Goal: Task Accomplishment & Management: Manage account settings

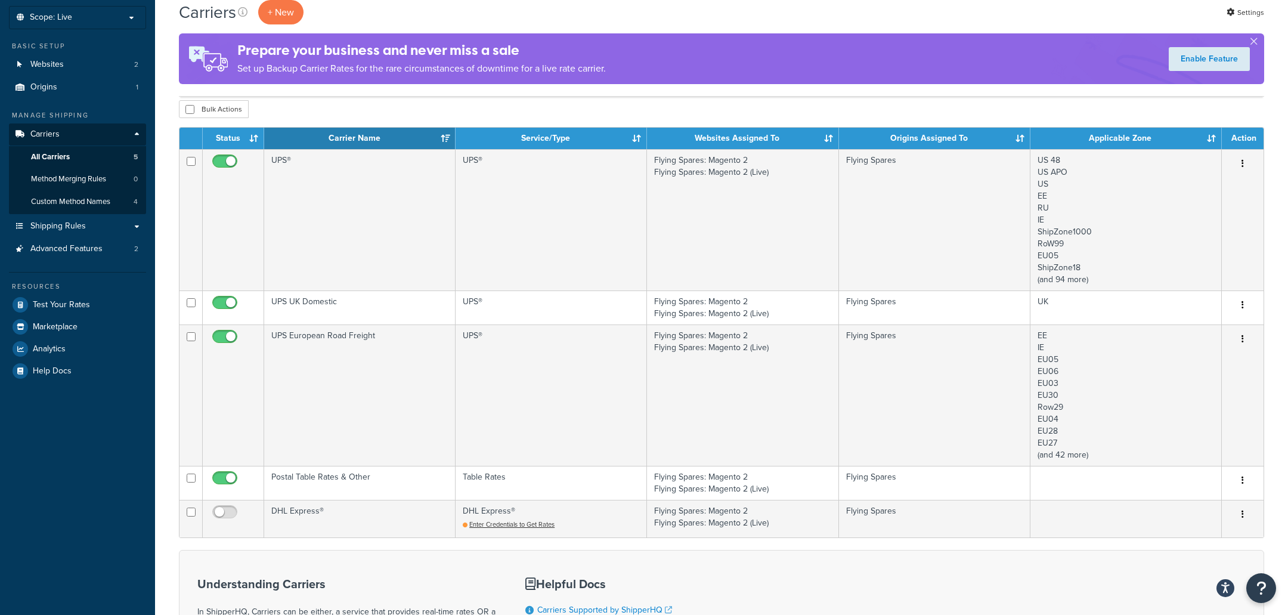
scroll to position [72, 0]
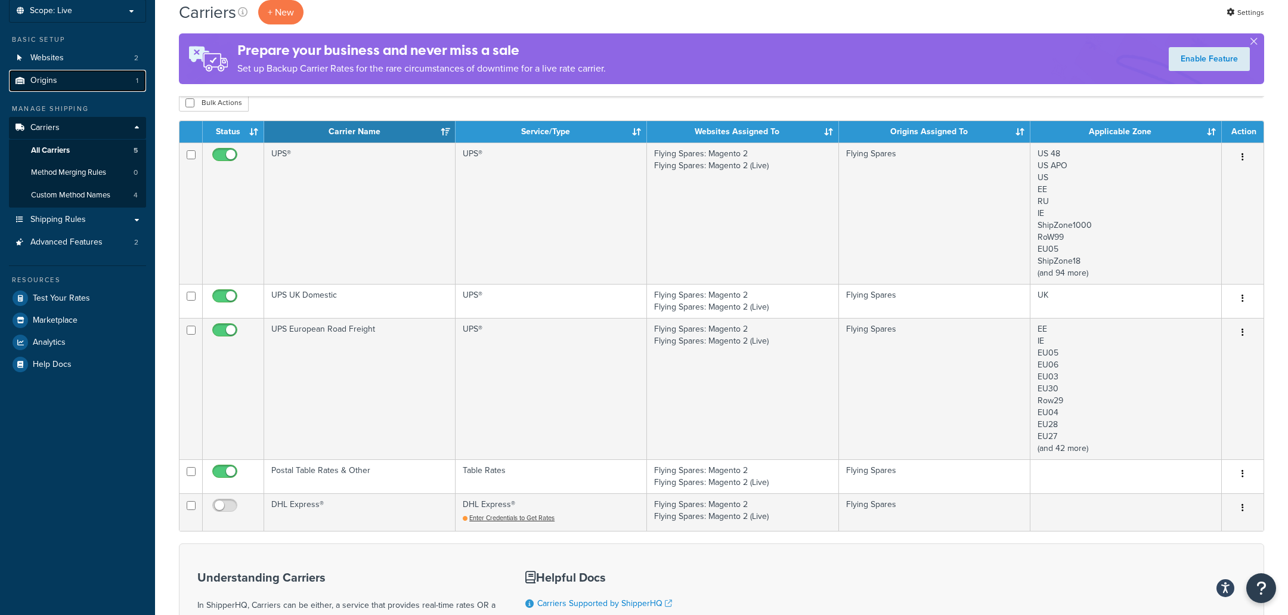
click at [125, 76] on link "Origins 1" at bounding box center [77, 81] width 137 height 22
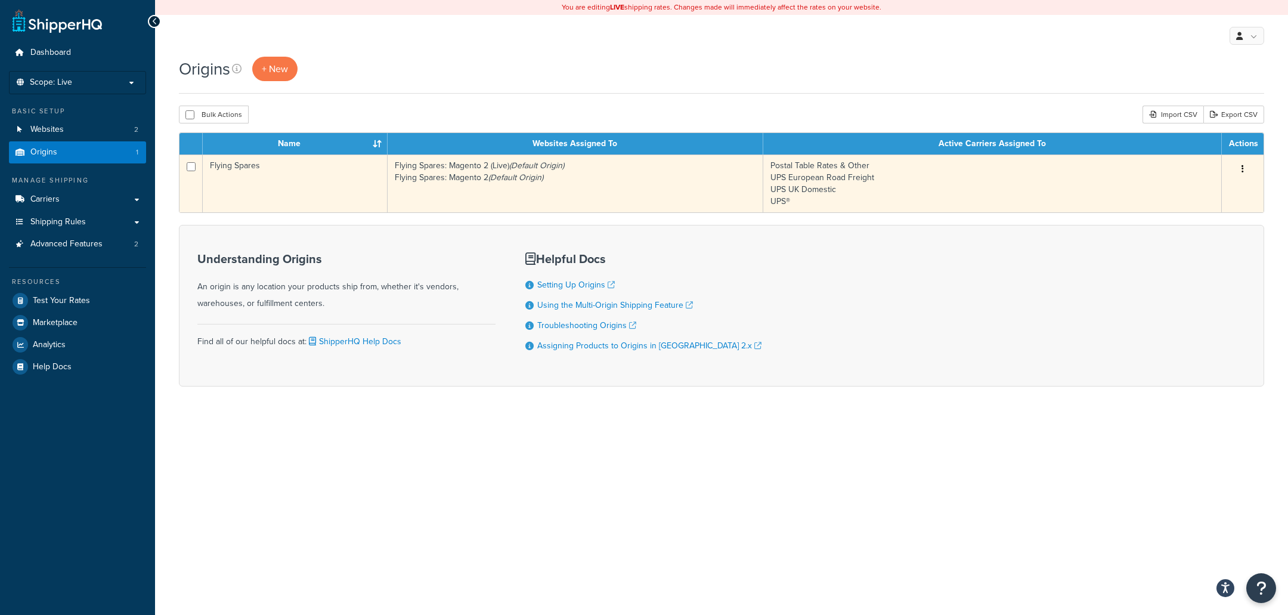
click at [357, 185] on td "Flying Spares" at bounding box center [295, 183] width 185 height 58
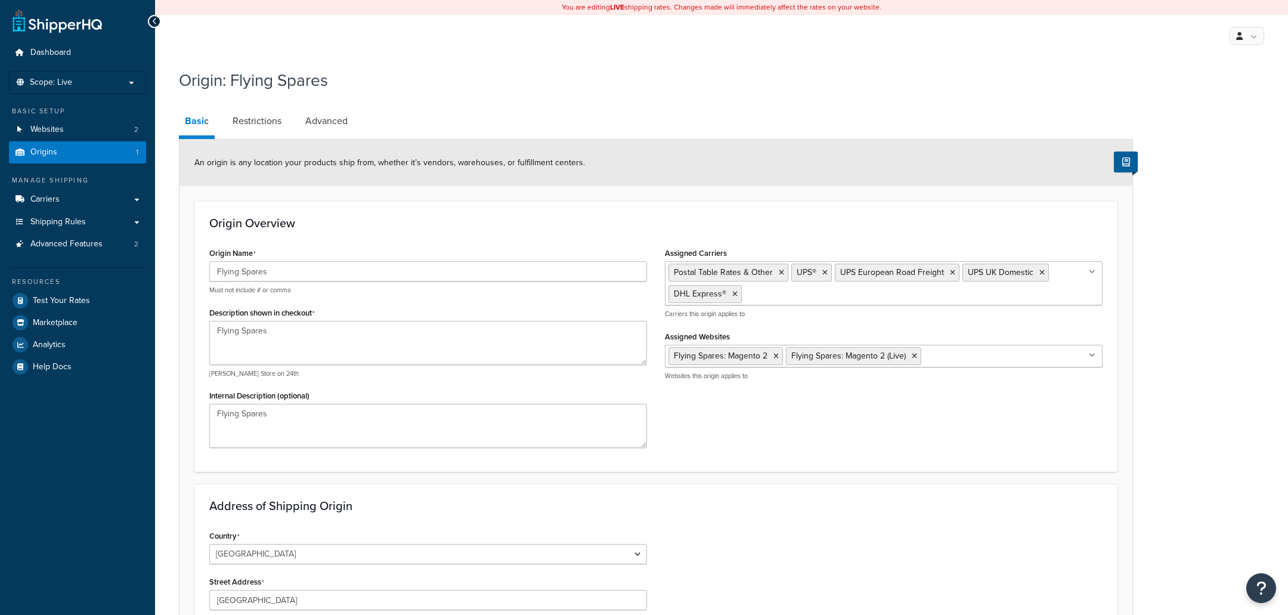
select select "1226"
click at [103, 248] on link "Advanced Features 2" at bounding box center [77, 244] width 137 height 22
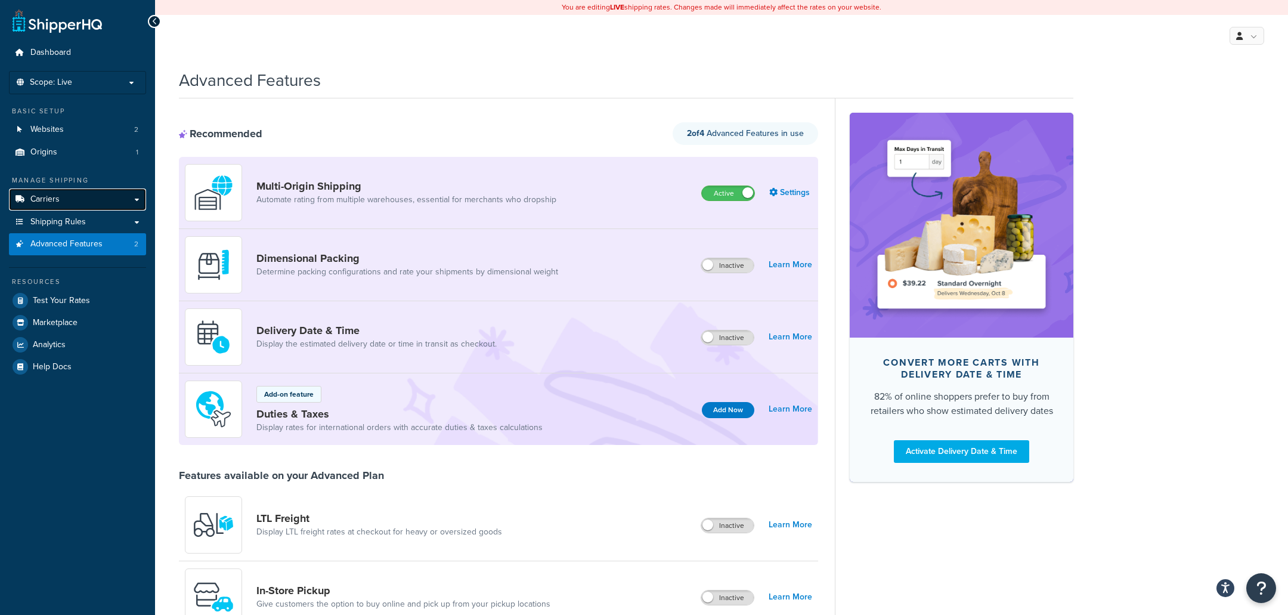
click at [112, 190] on link "Carriers" at bounding box center [77, 199] width 137 height 22
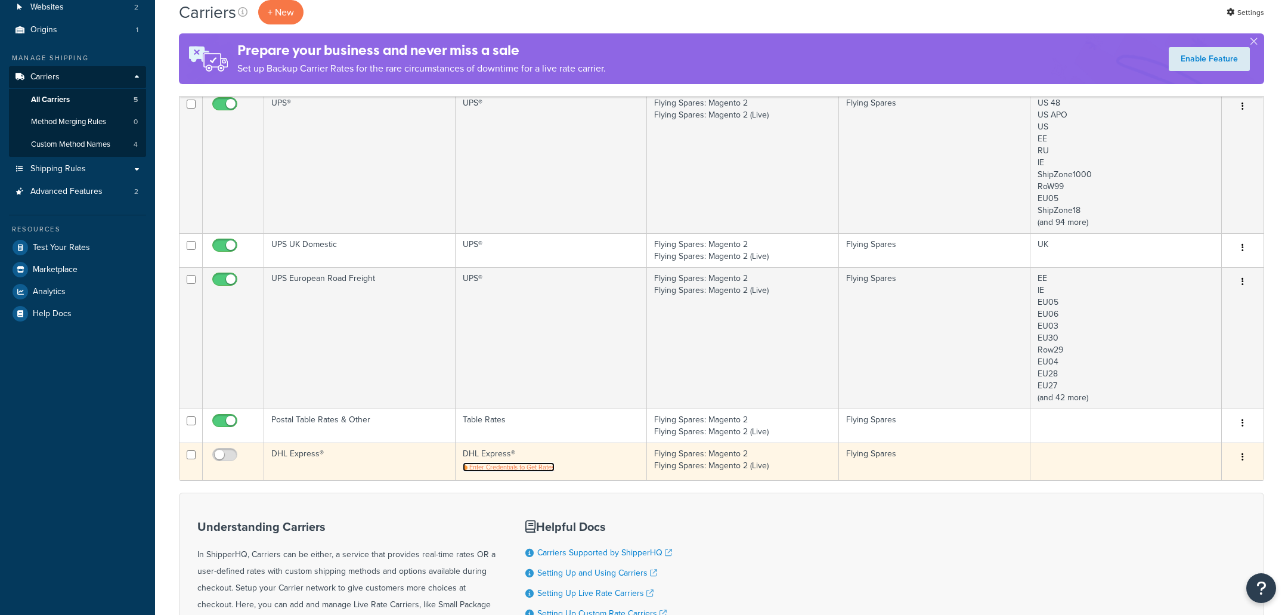
scroll to position [122, 0]
click at [496, 465] on span "Enter Credentials to Get Rates" at bounding box center [511, 467] width 85 height 10
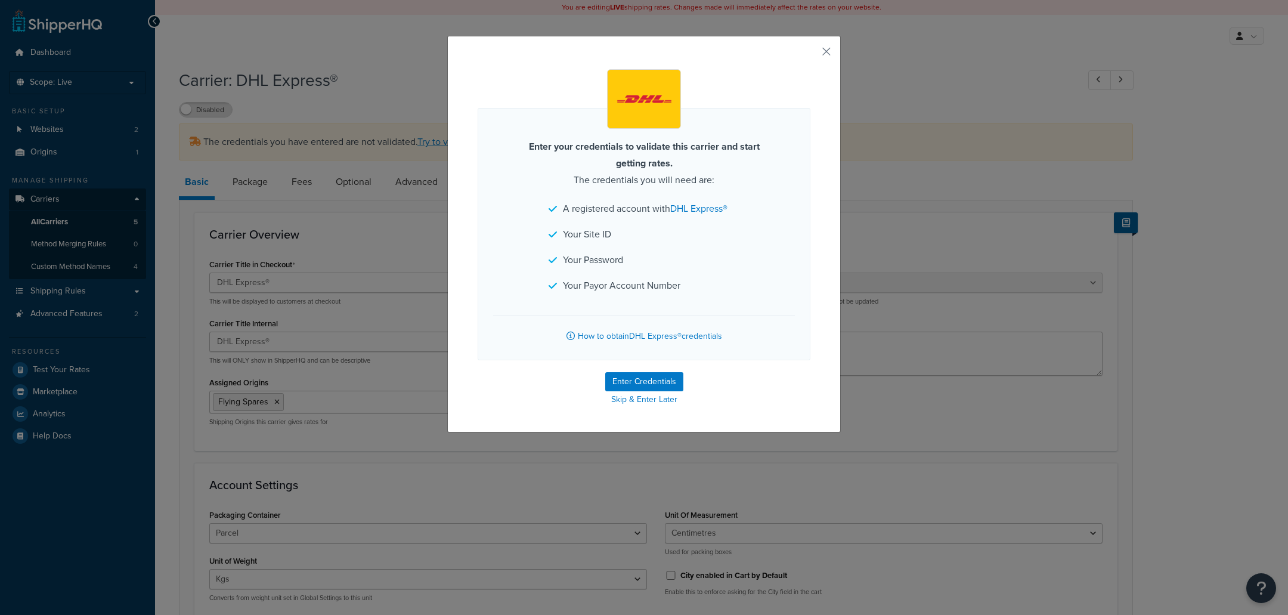
select select "dhl"
select select "kg"
select select "CM"
click at [643, 377] on button "Enter Credentials" at bounding box center [644, 381] width 78 height 19
select select "kg"
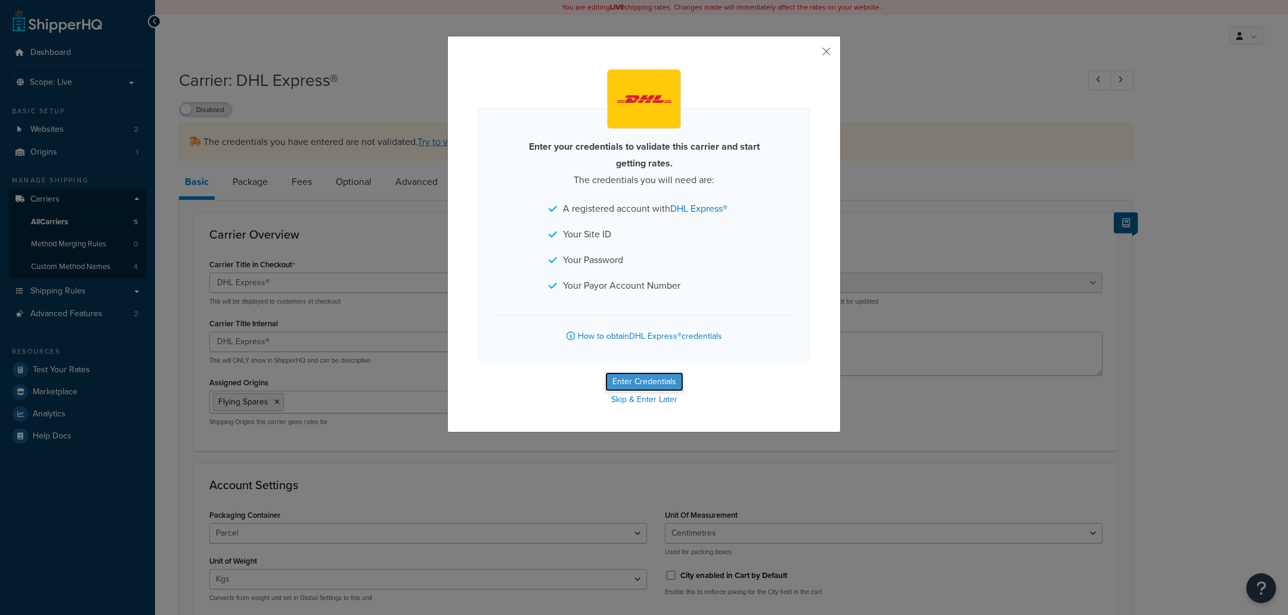
select select "CM"
select select "GB"
select select "dhl"
select select "kg"
select select "CM"
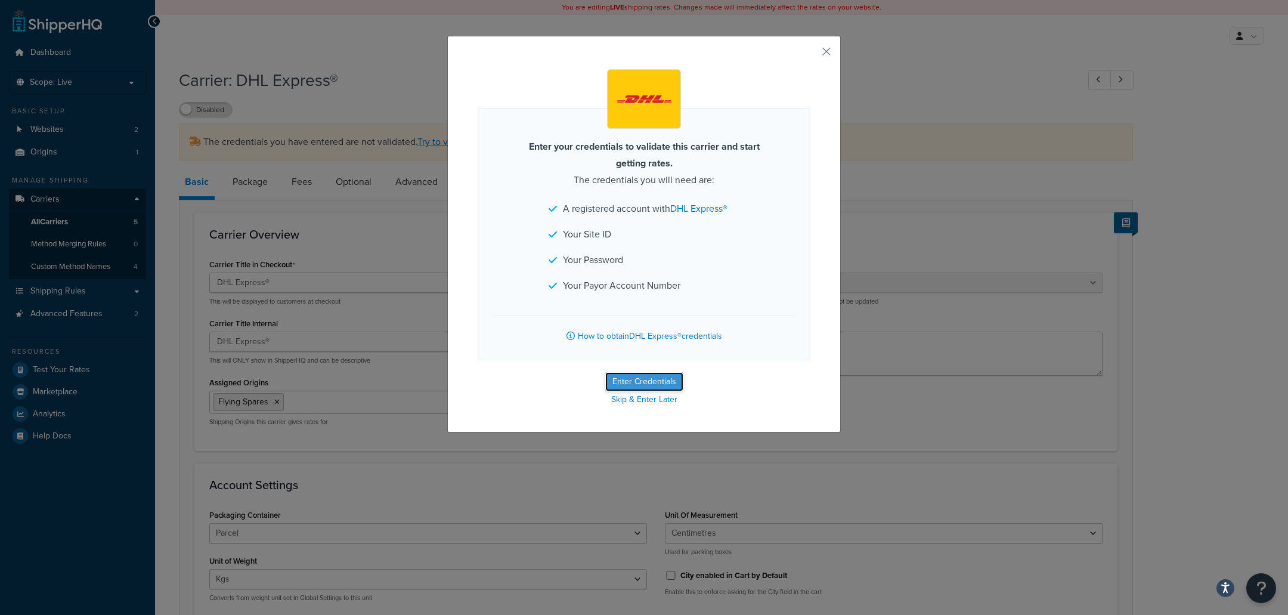
click at [620, 372] on button "Enter Credentials" at bounding box center [644, 381] width 78 height 19
select select "kg"
select select "CM"
select select "GB"
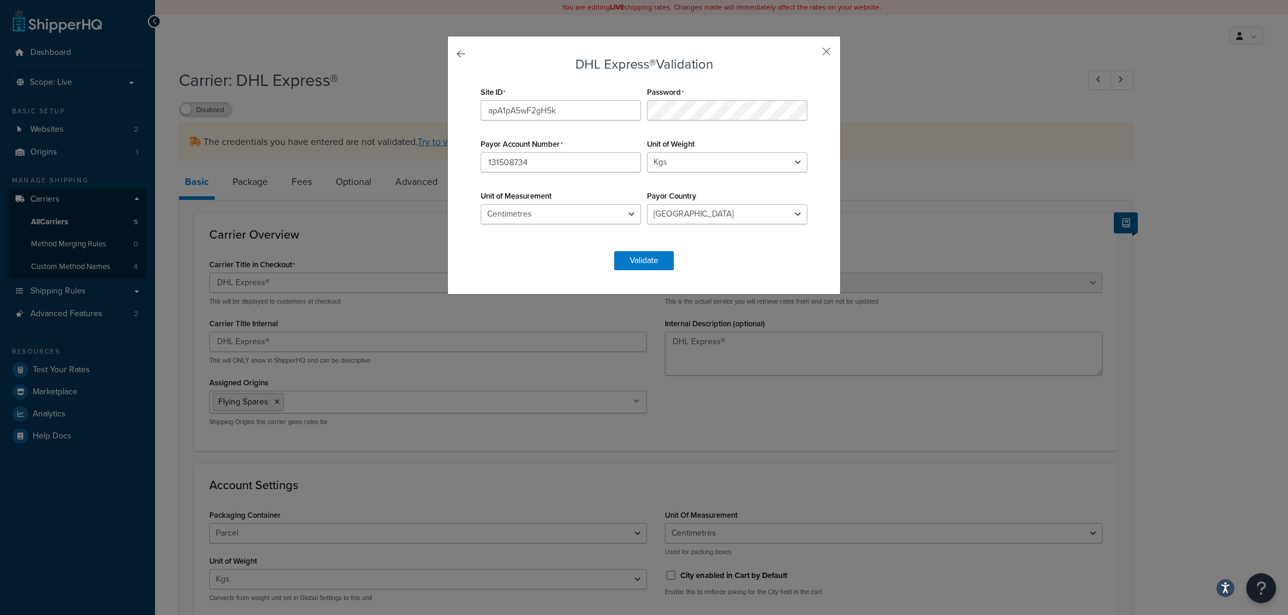
click at [656, 247] on form "DHL Express® Validation Site ID apA1pA5wF2gH5k Password Payor Account Number 13…" at bounding box center [644, 163] width 333 height 213
click at [651, 257] on button "Validate" at bounding box center [644, 260] width 60 height 19
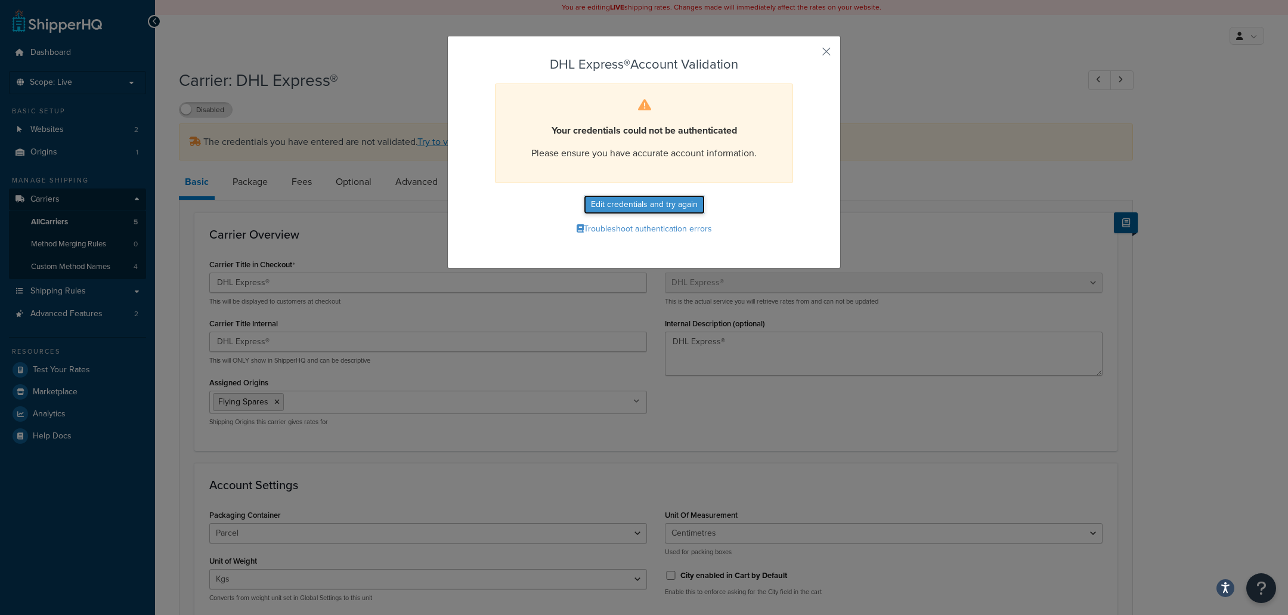
click at [658, 209] on button "Edit credentials and try again" at bounding box center [644, 204] width 121 height 19
select select "kg"
select select "CM"
select select "GB"
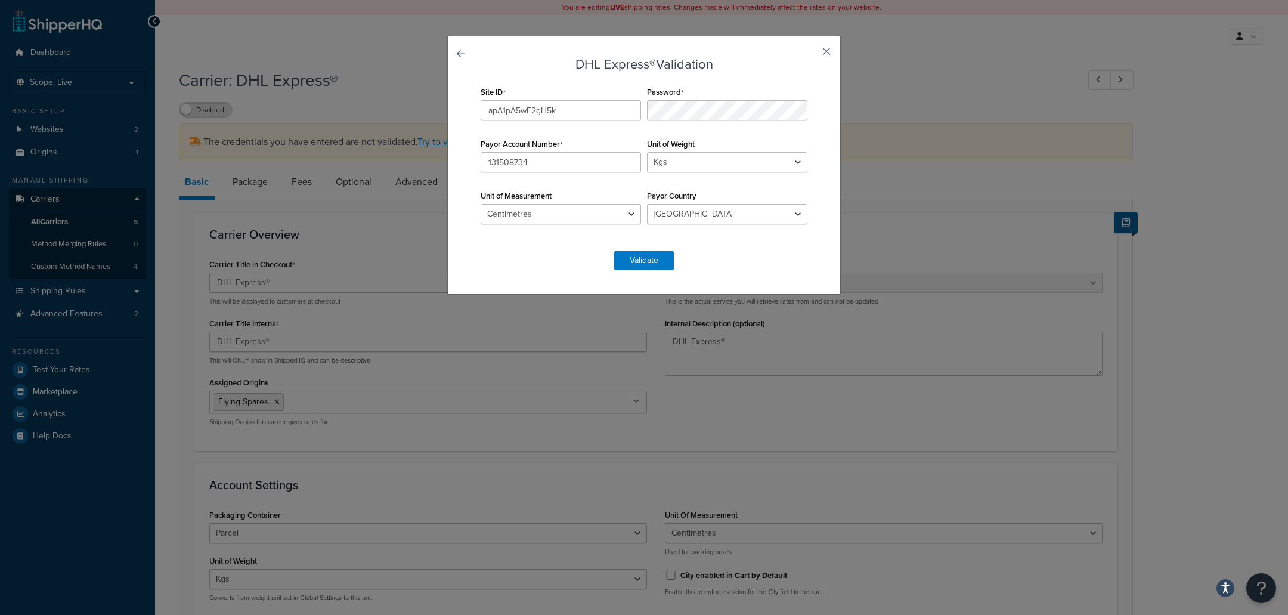
click at [810, 54] on button "button" at bounding box center [808, 55] width 3 height 3
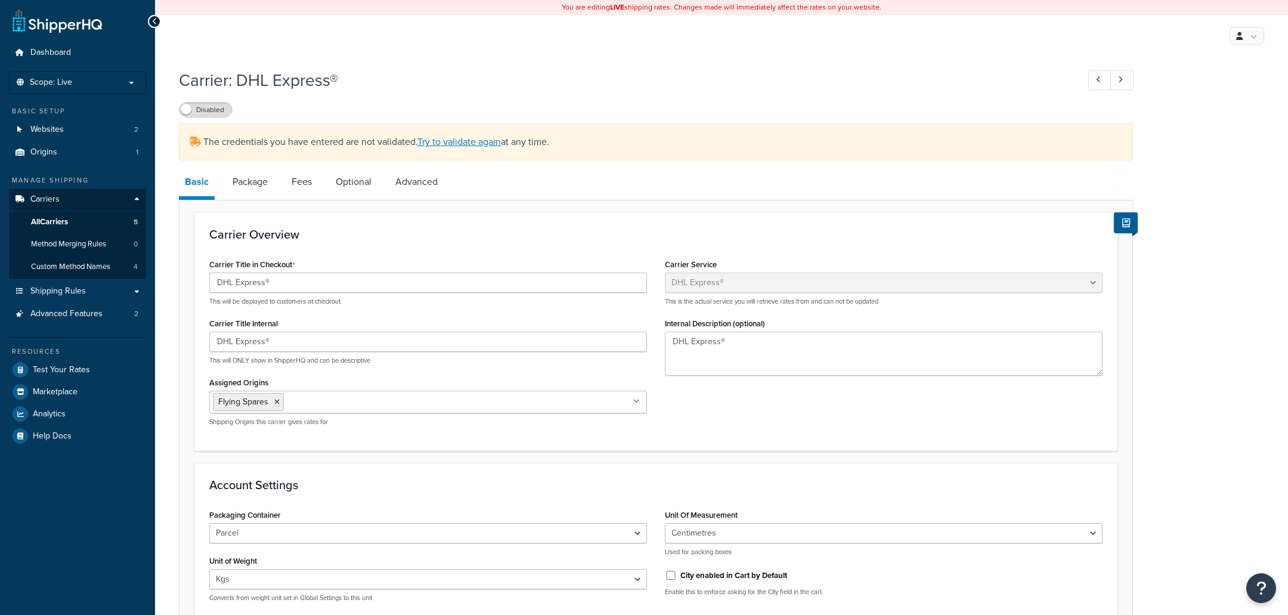
select select "dhl"
select select "kg"
select select "CM"
click at [103, 155] on link "Origins 1" at bounding box center [77, 152] width 137 height 22
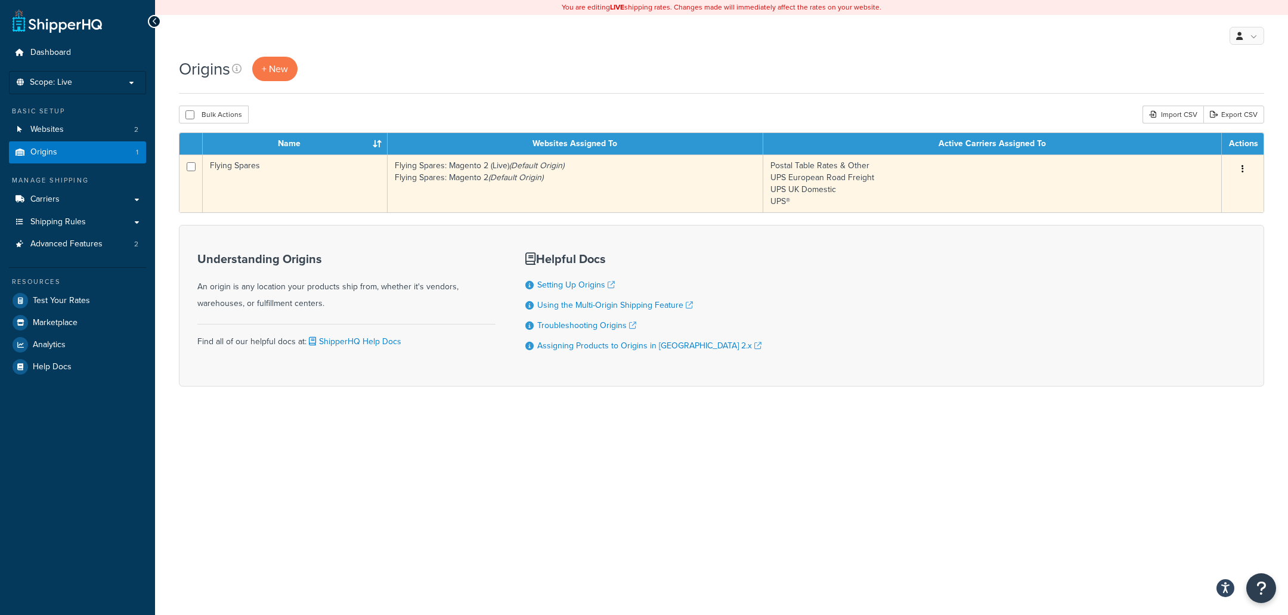
click at [1243, 168] on icon "button" at bounding box center [1242, 169] width 2 height 8
click at [1198, 212] on link "Duplicate" at bounding box center [1203, 216] width 94 height 24
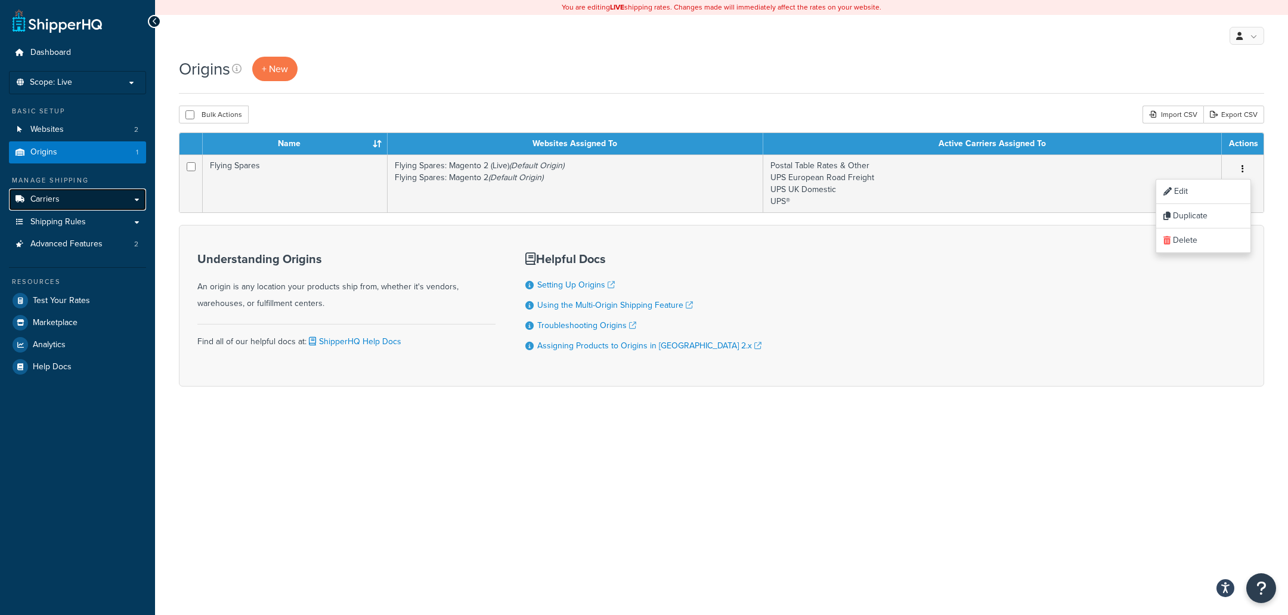
click at [116, 200] on link "Carriers" at bounding box center [77, 199] width 137 height 22
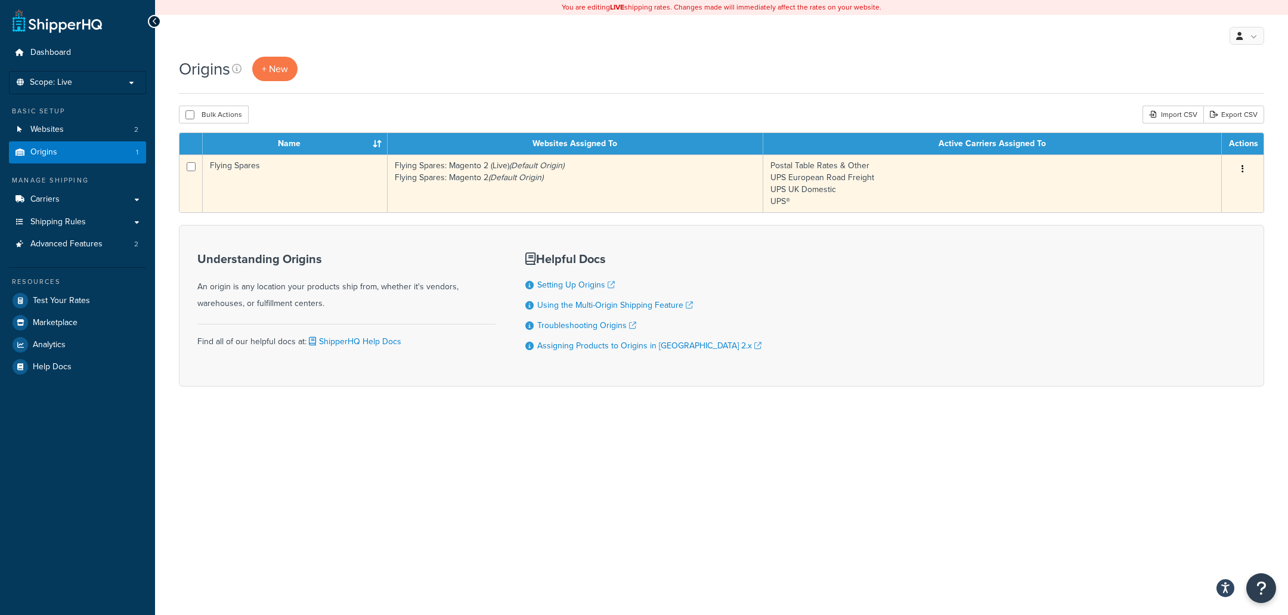
click at [400, 199] on td "Flying Spares: Magento 2 (Live) (Default Origin) Flying Spares: Magento 2 (Defa…" at bounding box center [576, 183] width 376 height 58
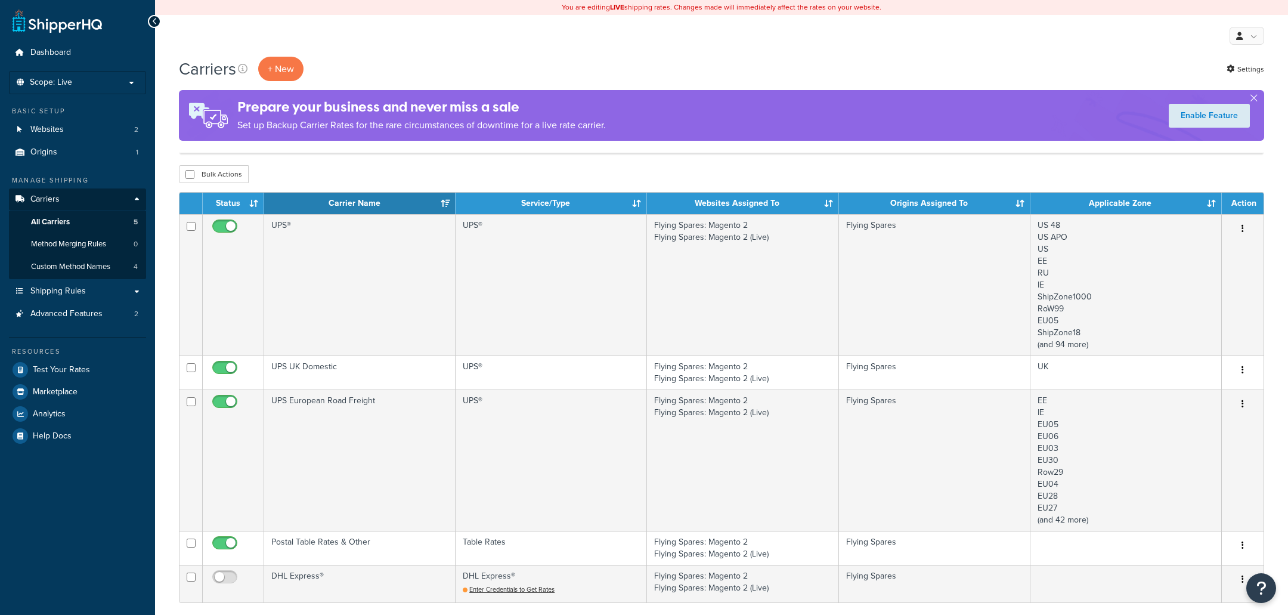
scroll to position [219, 0]
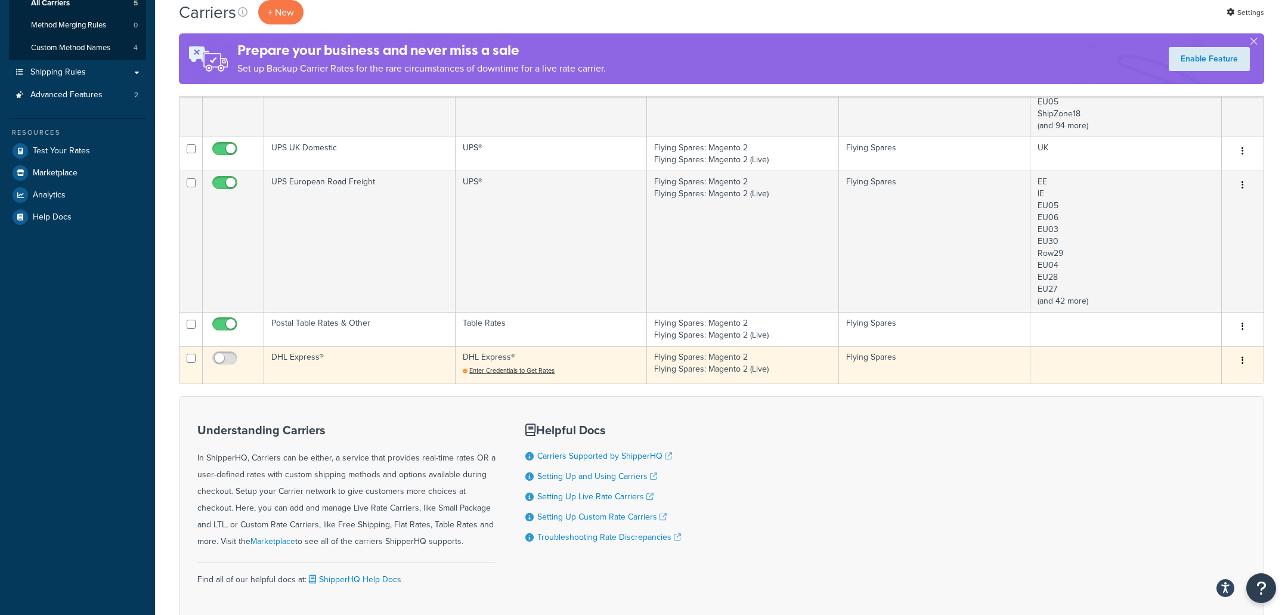
click at [1246, 360] on button "button" at bounding box center [1242, 360] width 17 height 19
click at [1174, 429] on link "Delete" at bounding box center [1194, 432] width 94 height 24
click at [1175, 434] on link "Delete" at bounding box center [1194, 432] width 94 height 24
click at [531, 370] on span "Enter Credentials to Get Rates" at bounding box center [511, 371] width 85 height 10
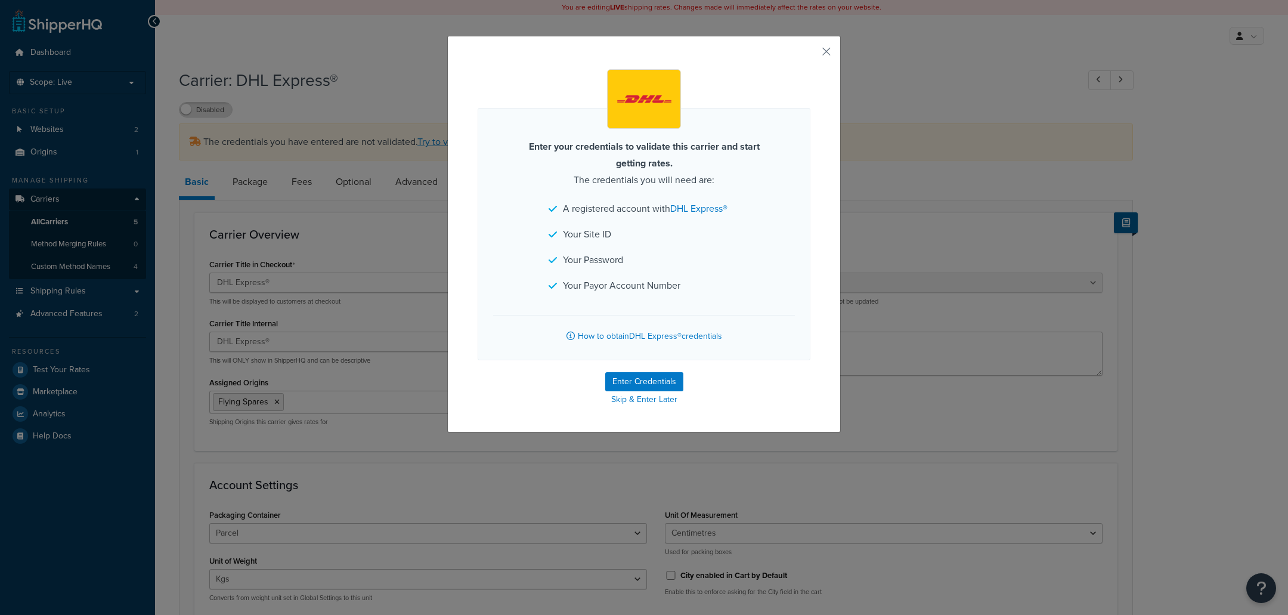
select select "dhl"
select select "kg"
select select "CM"
click at [665, 383] on button "Enter Credentials" at bounding box center [644, 381] width 78 height 19
select select "kg"
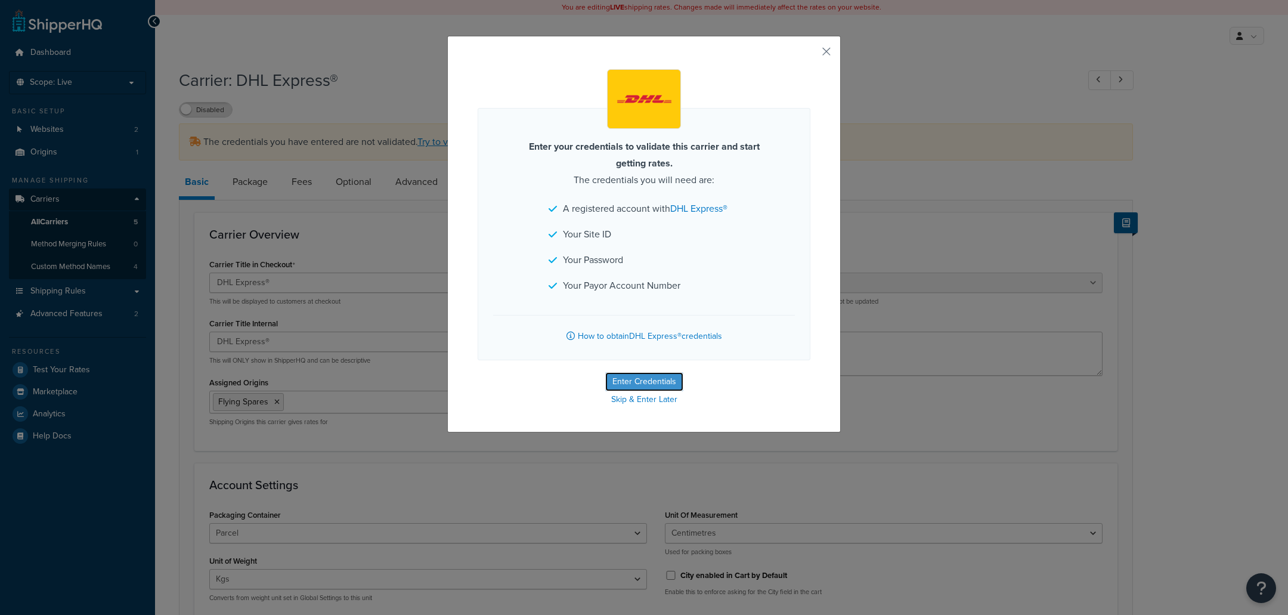
select select "CM"
select select "GB"
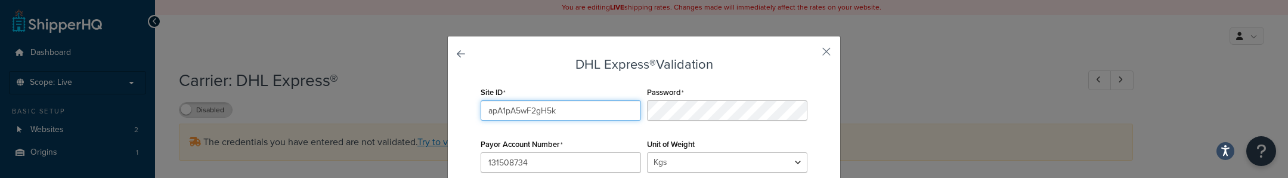
click at [544, 110] on input "apA1pA5wF2gH5k" at bounding box center [561, 110] width 160 height 20
click at [566, 161] on input "131508734" at bounding box center [561, 162] width 160 height 20
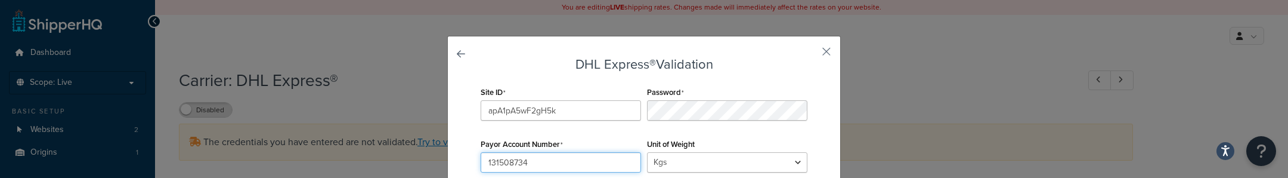
click at [566, 161] on input "131508734" at bounding box center [561, 162] width 160 height 20
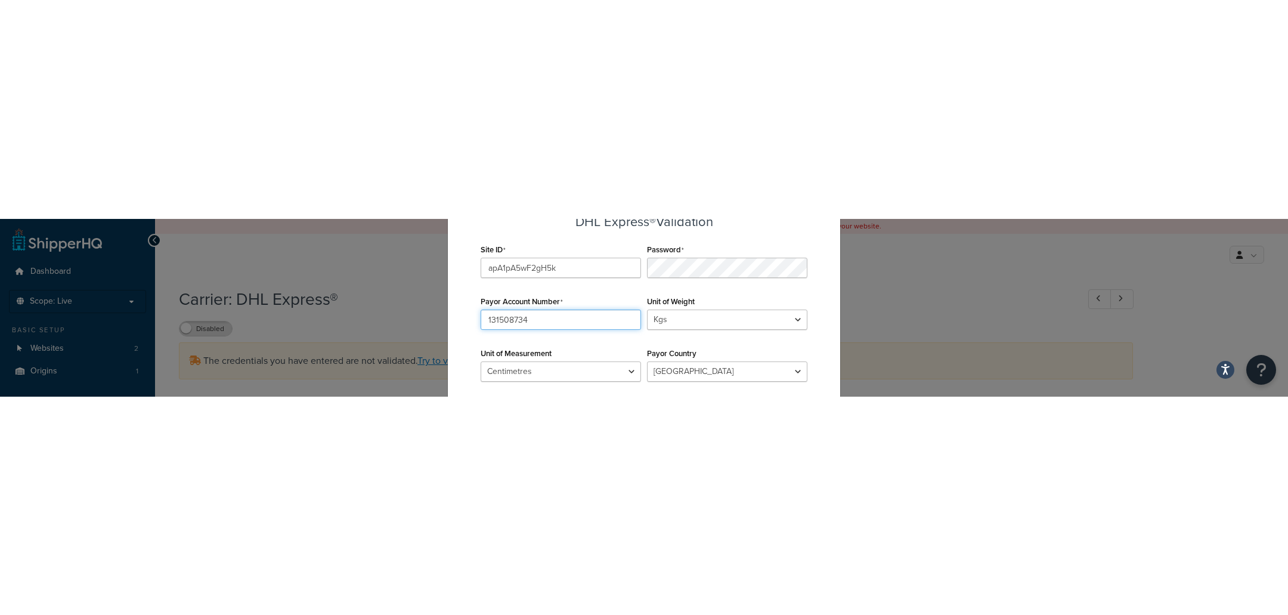
scroll to position [70, 0]
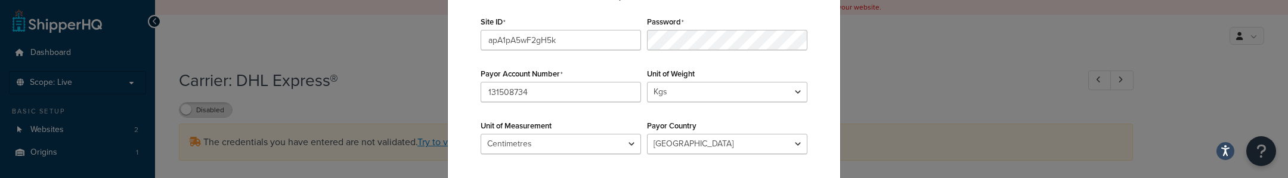
click at [599, 103] on div "Site ID apA1pA5wF2gH5k Password Payor Account Number 131508734 Unit of Weight L…" at bounding box center [644, 91] width 333 height 156
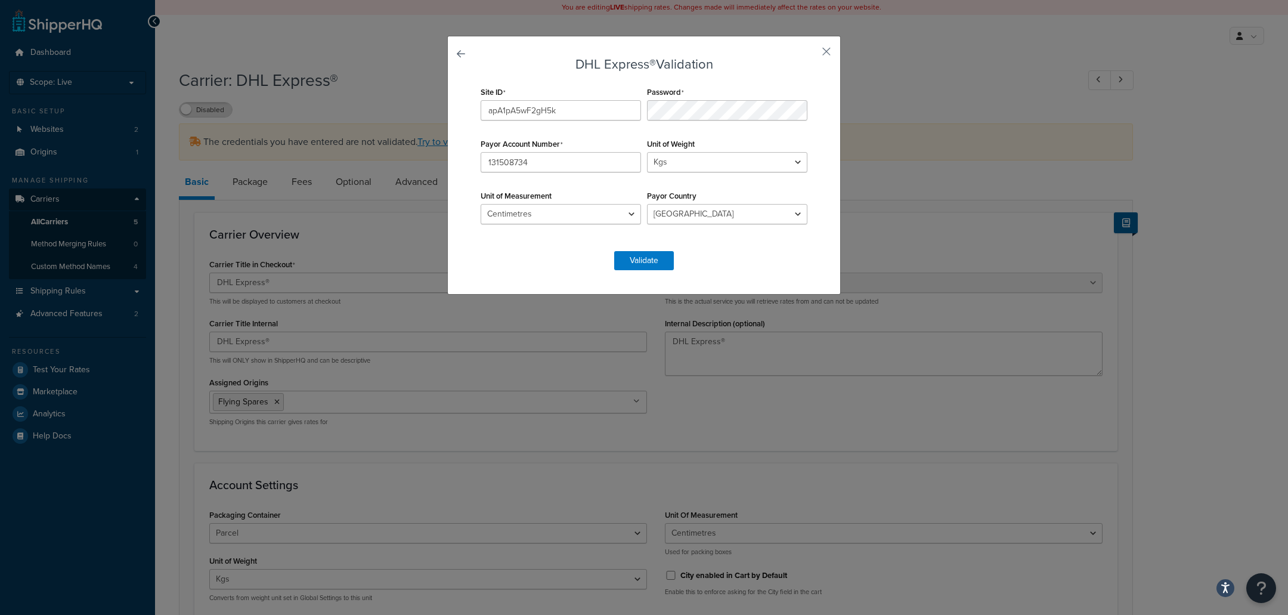
scroll to position [0, 0]
click at [810, 54] on button "button" at bounding box center [808, 55] width 3 height 3
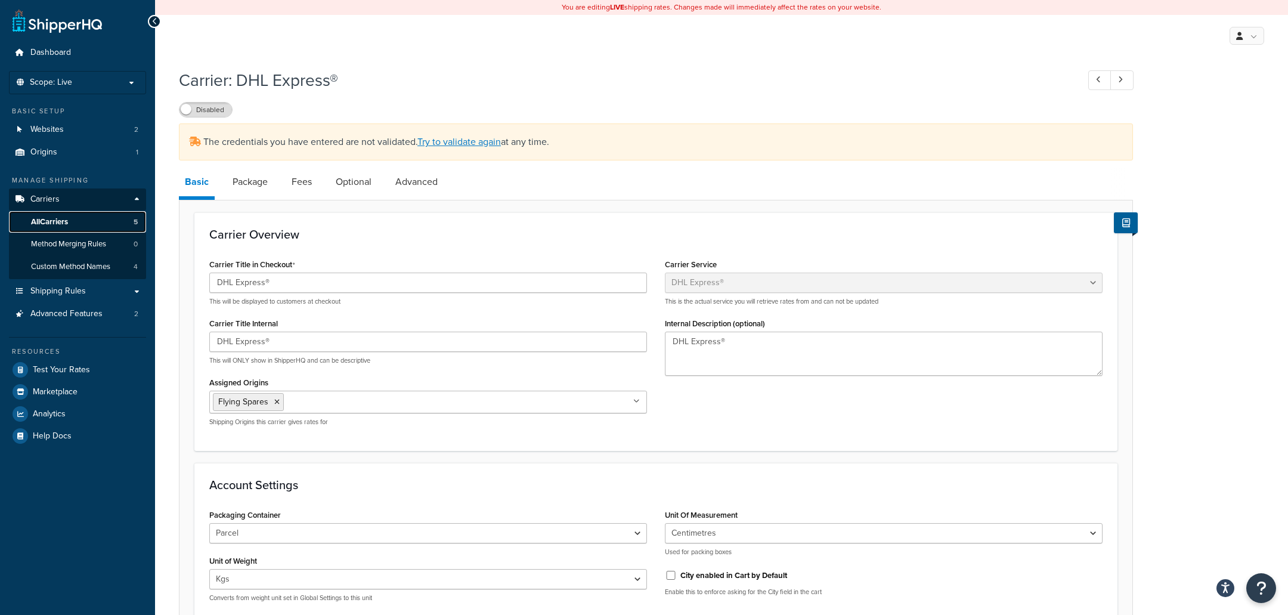
click at [88, 213] on link "All Carriers 5" at bounding box center [77, 222] width 137 height 22
click at [87, 217] on link "All Carriers 5" at bounding box center [77, 222] width 137 height 22
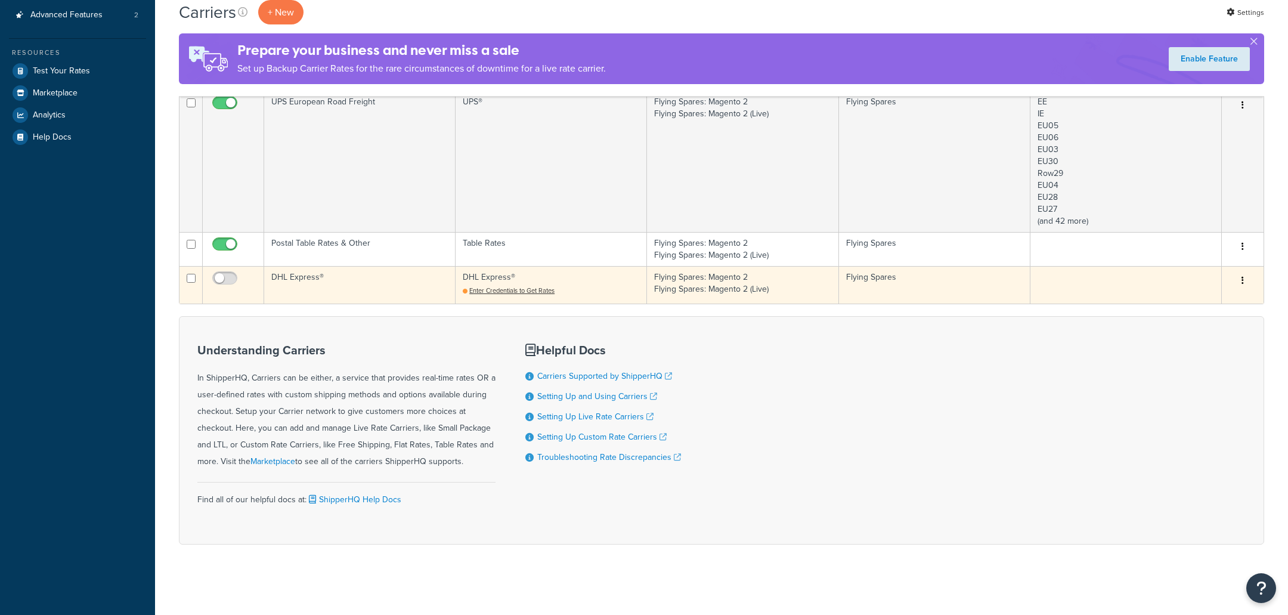
scroll to position [299, 0]
click at [1243, 280] on icon "button" at bounding box center [1242, 280] width 2 height 8
click at [1181, 355] on link "Delete" at bounding box center [1194, 352] width 94 height 24
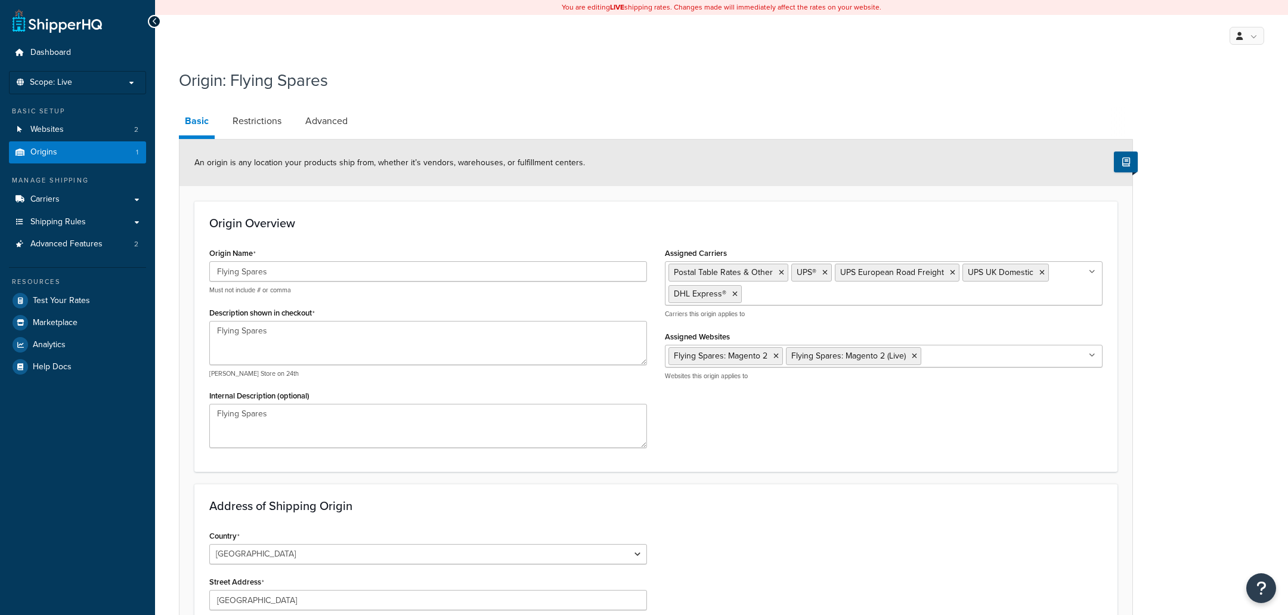
select select "1226"
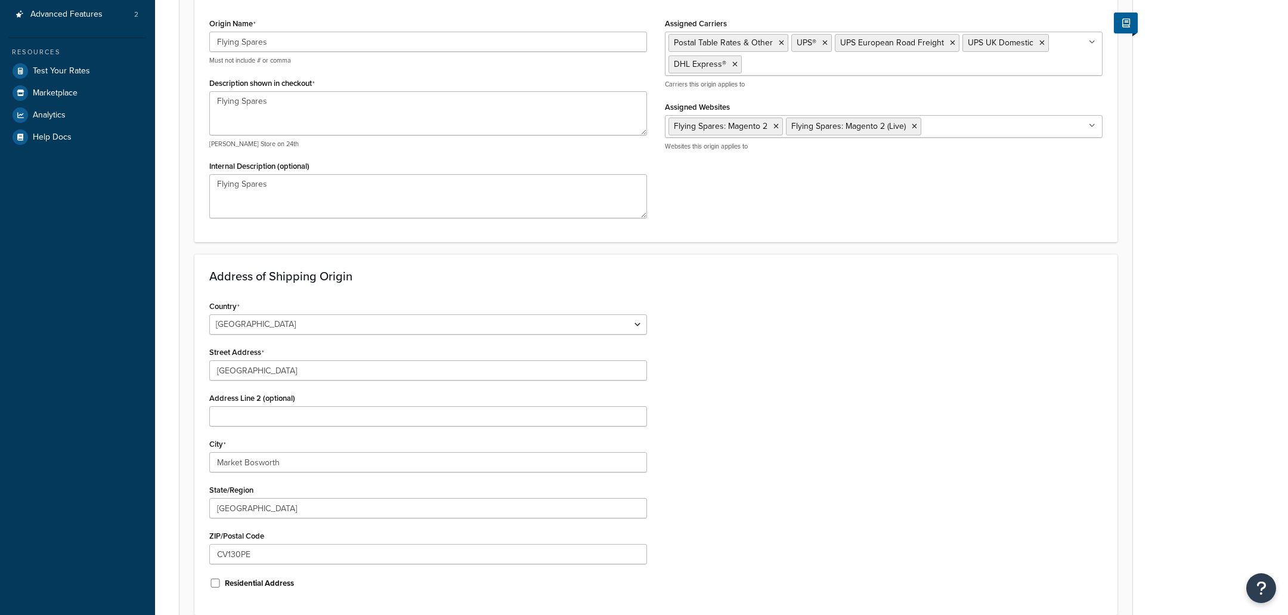
scroll to position [293, 0]
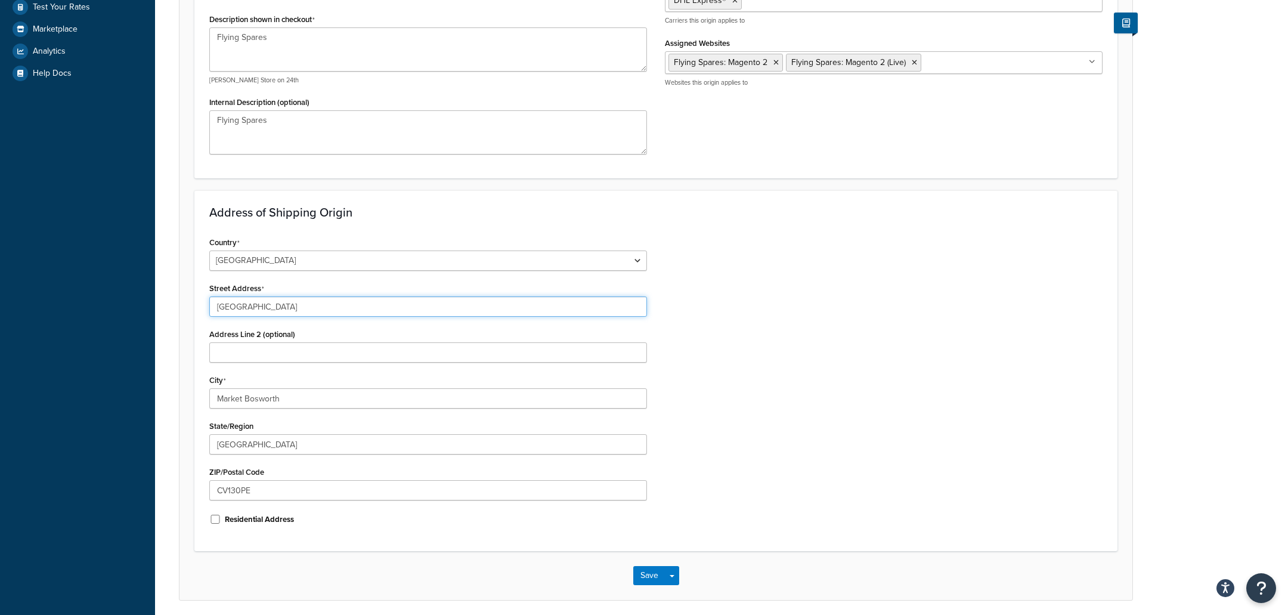
click at [298, 307] on input "[GEOGRAPHIC_DATA]" at bounding box center [428, 306] width 438 height 20
click at [298, 307] on input "Staion Road Industrial Estate" at bounding box center [428, 306] width 438 height 20
click at [286, 407] on input "Market Bosworth" at bounding box center [428, 398] width 438 height 20
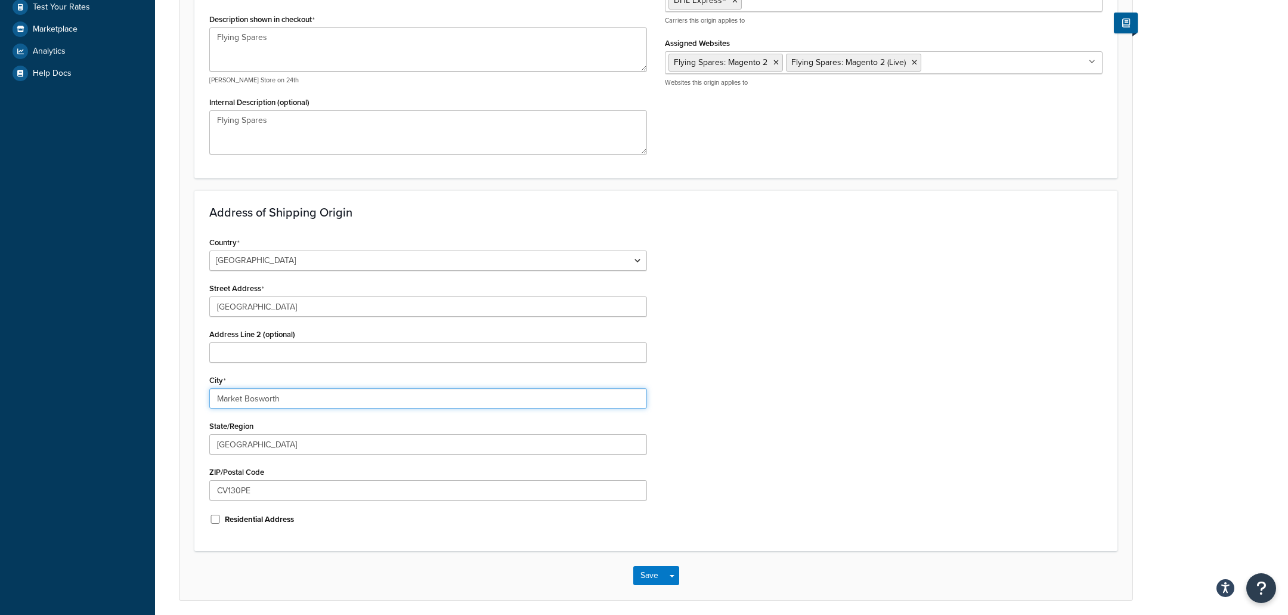
click at [286, 407] on input "Market Bosworth" at bounding box center [428, 398] width 438 height 20
click at [291, 398] on input "Market Bosworth" at bounding box center [428, 398] width 438 height 20
click at [285, 499] on input "CV130PE" at bounding box center [428, 490] width 438 height 20
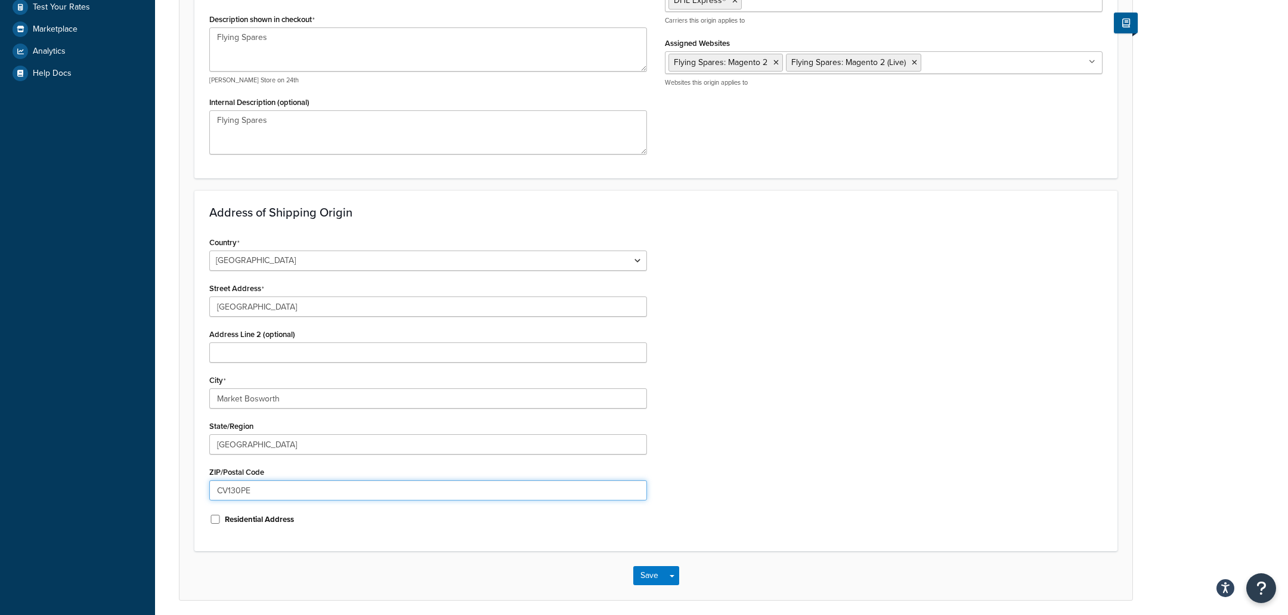
click at [285, 499] on input "CV130PE" at bounding box center [428, 490] width 438 height 20
